Goal: Download file/media: Obtain a digital file from the website

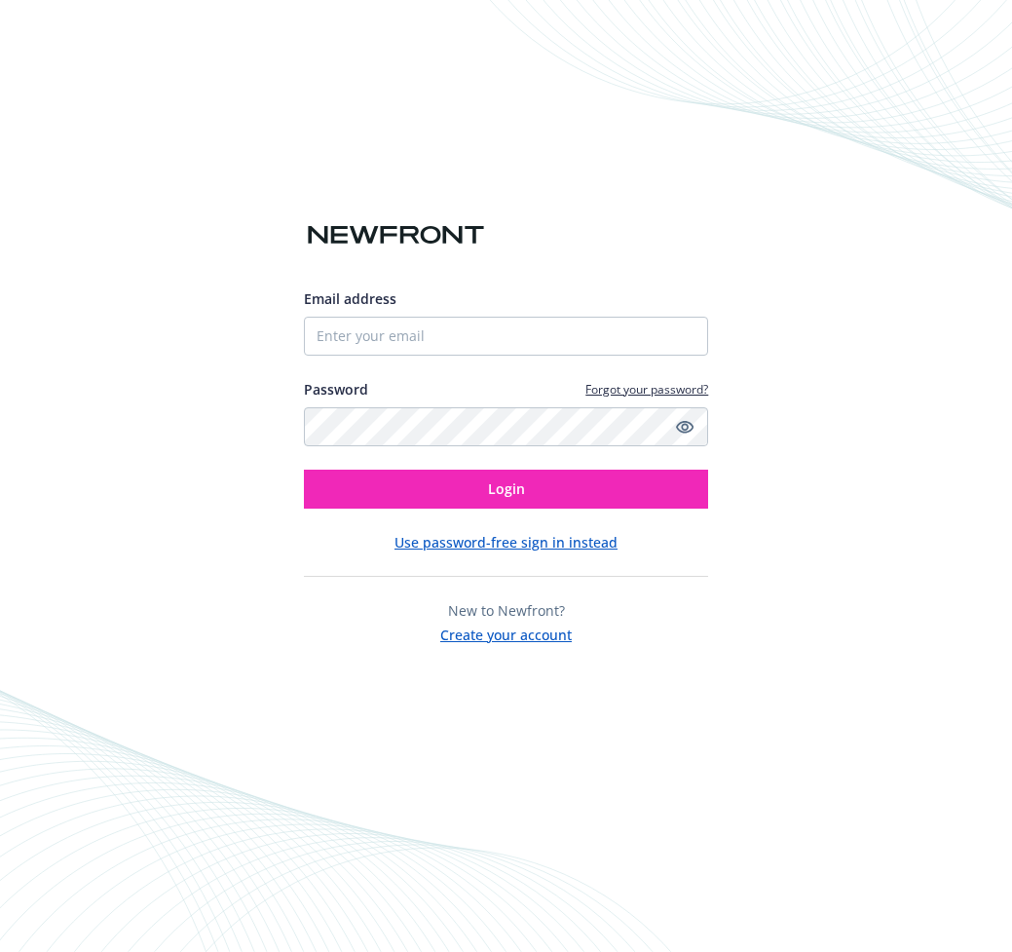
click at [414, 335] on input "Email address" at bounding box center [506, 336] width 405 height 39
type input "[PERSON_NAME][EMAIL_ADDRESS][PERSON_NAME]"
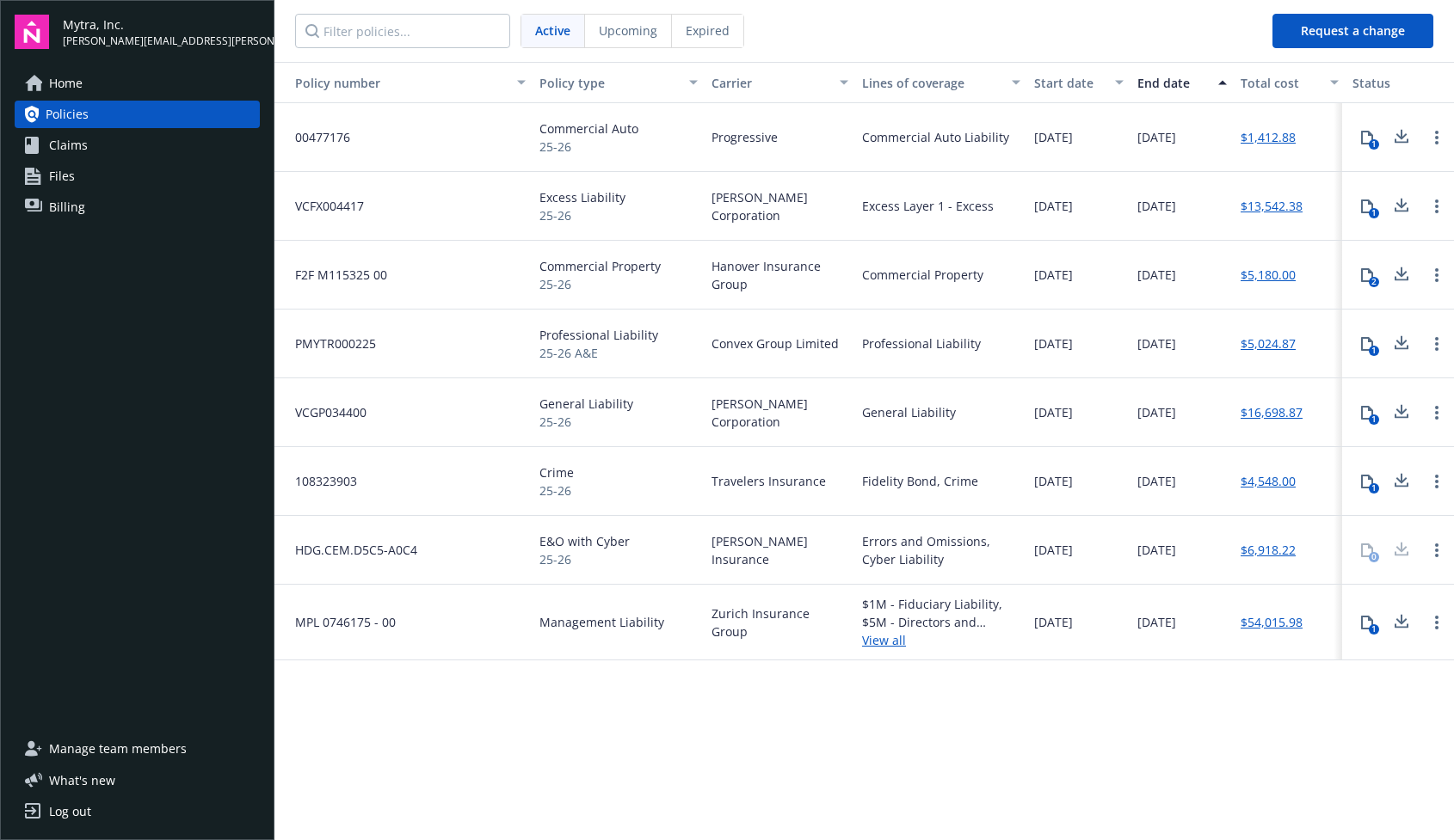
click at [893, 207] on icon at bounding box center [1401, 206] width 20 height 21
click at [893, 231] on div "1 Download all policy documents Download all policy documents" at bounding box center [1397, 206] width 112 height 69
